Goal: Task Accomplishment & Management: Manage account settings

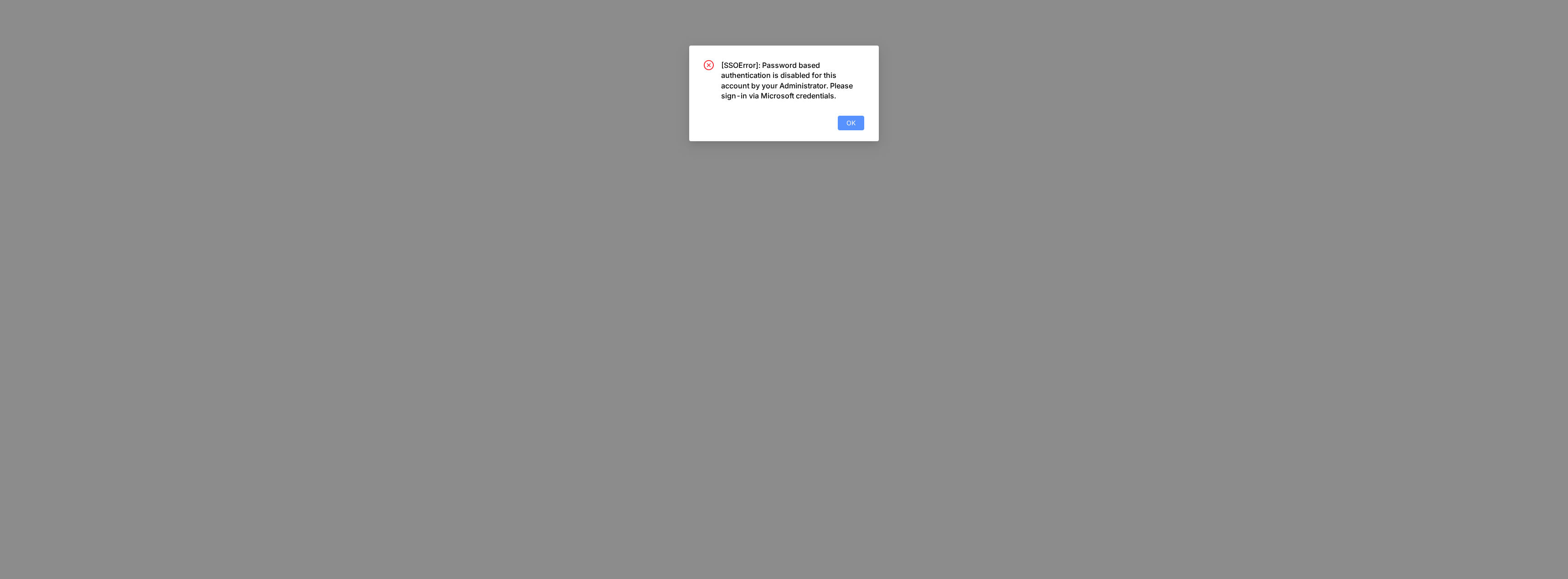
click at [850, 123] on span "OK" at bounding box center [851, 122] width 10 height 10
